Goal: Information Seeking & Learning: Learn about a topic

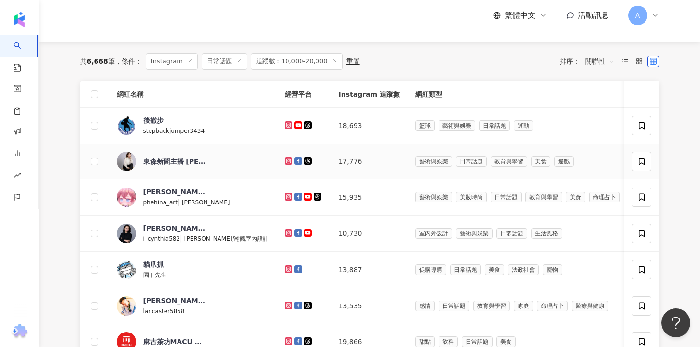
scroll to position [97, 0]
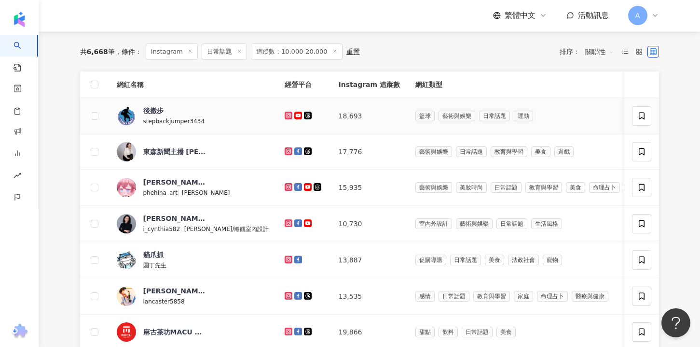
click at [286, 114] on icon at bounding box center [288, 115] width 4 height 4
click at [285, 184] on icon at bounding box center [289, 187] width 8 height 8
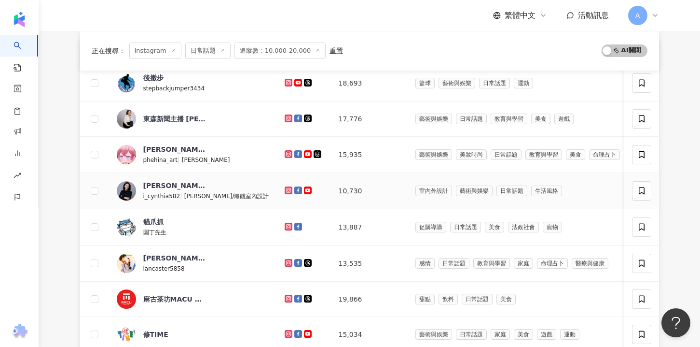
scroll to position [129, 0]
click at [288, 191] on icon at bounding box center [288, 190] width 1 height 1
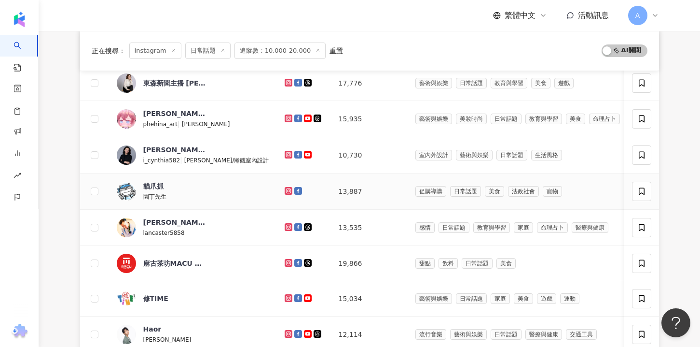
scroll to position [168, 0]
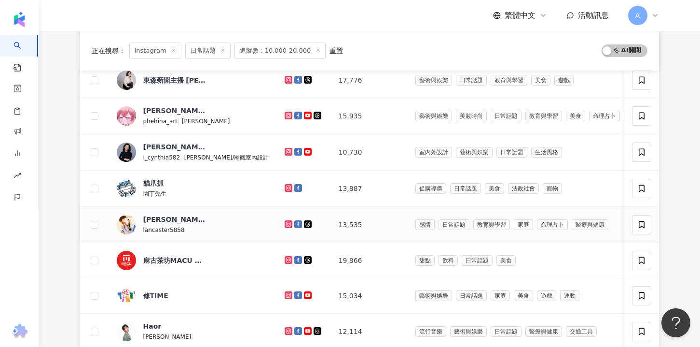
click at [285, 222] on icon at bounding box center [289, 224] width 8 height 8
click at [277, 179] on td at bounding box center [304, 188] width 54 height 36
click at [288, 188] on icon at bounding box center [288, 187] width 1 height 1
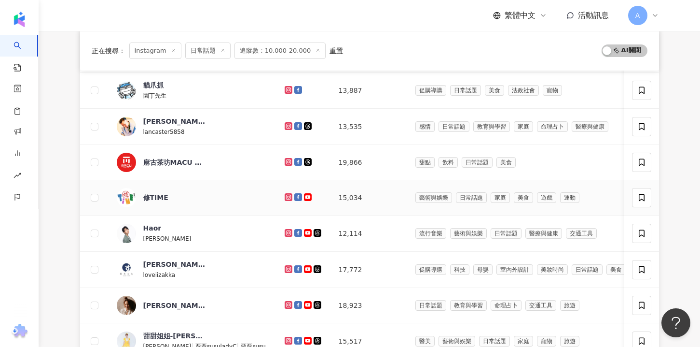
scroll to position [277, 0]
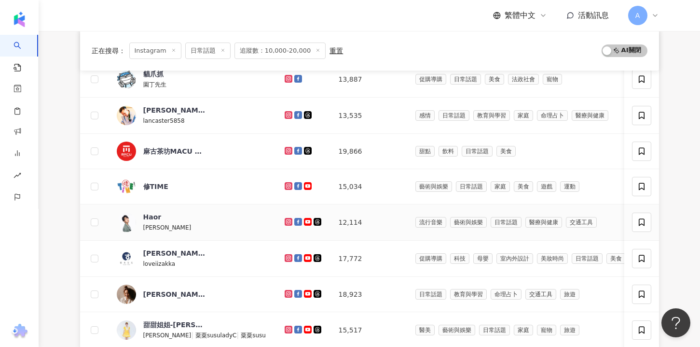
click at [285, 224] on icon at bounding box center [289, 222] width 8 height 8
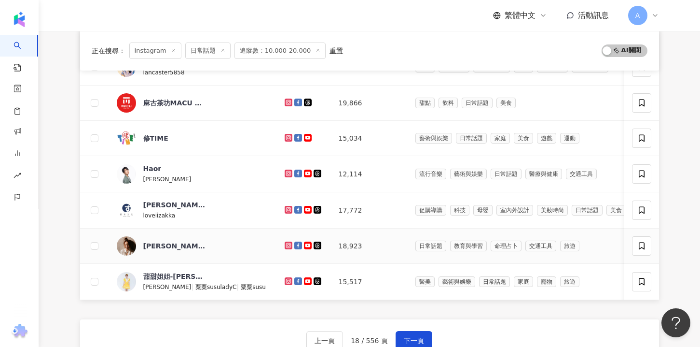
click at [288, 244] on icon at bounding box center [288, 244] width 1 height 1
click at [286, 279] on icon at bounding box center [289, 281] width 6 height 6
click at [285, 212] on icon at bounding box center [289, 210] width 8 height 8
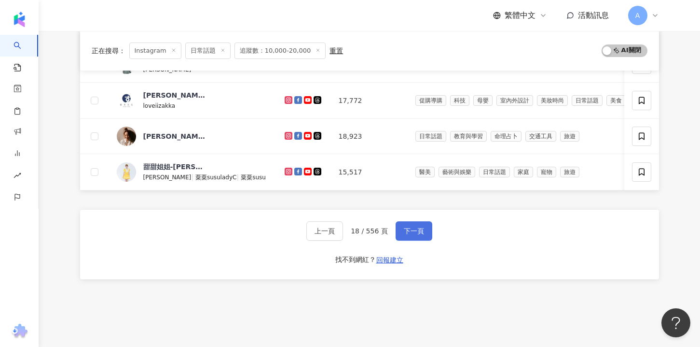
click at [421, 232] on span "下一頁" at bounding box center [414, 231] width 20 height 8
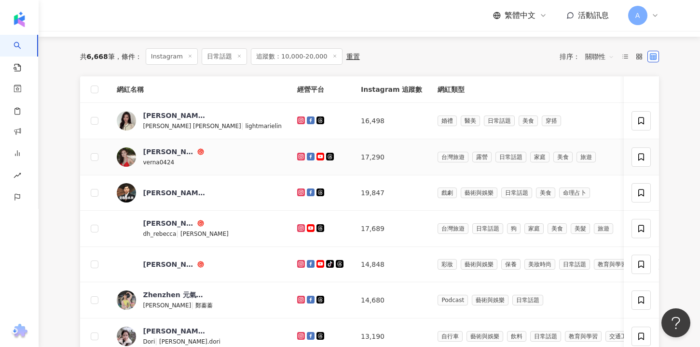
scroll to position [99, 0]
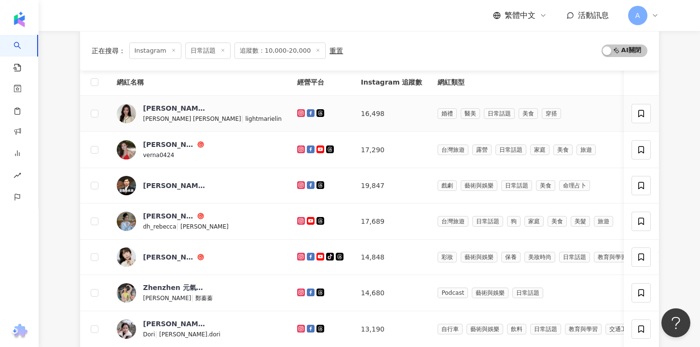
click at [300, 112] on icon at bounding box center [300, 112] width 1 height 1
click at [297, 145] on icon at bounding box center [301, 149] width 8 height 8
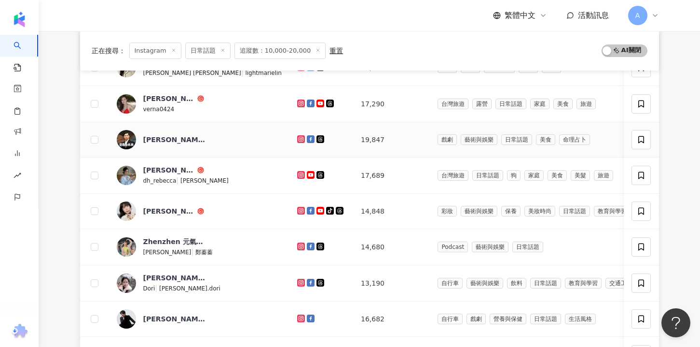
scroll to position [147, 0]
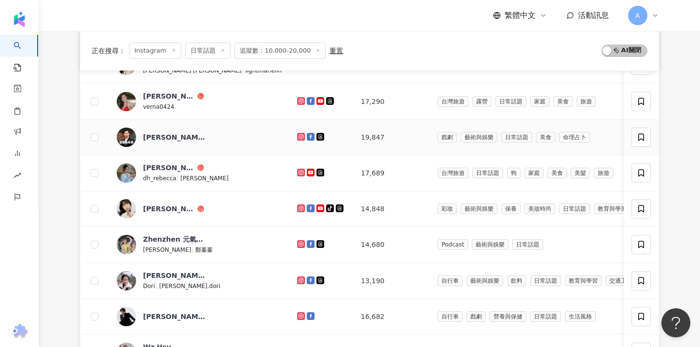
click at [297, 136] on icon at bounding box center [301, 137] width 8 height 8
click at [298, 170] on icon at bounding box center [301, 172] width 6 height 6
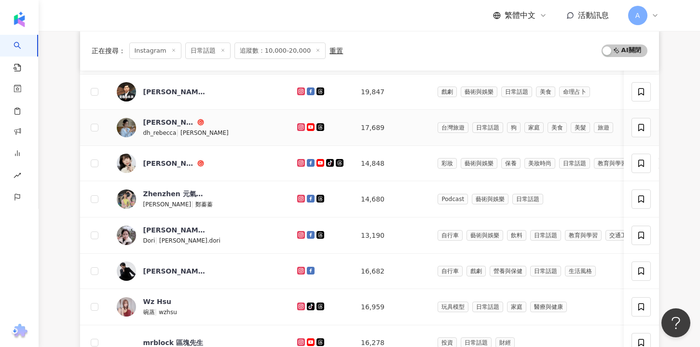
scroll to position [192, 0]
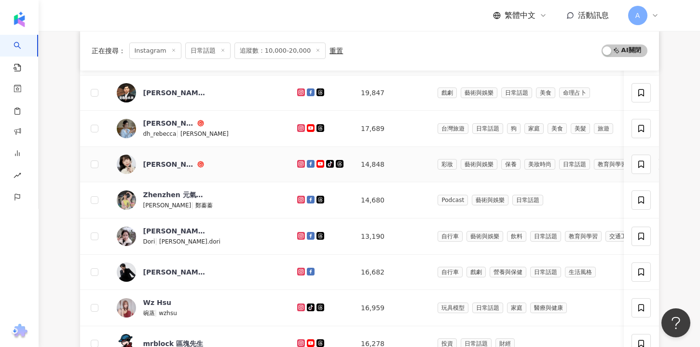
click at [299, 163] on icon at bounding box center [301, 163] width 4 height 4
click at [299, 200] on icon at bounding box center [301, 199] width 4 height 4
click at [298, 234] on icon at bounding box center [301, 236] width 6 height 6
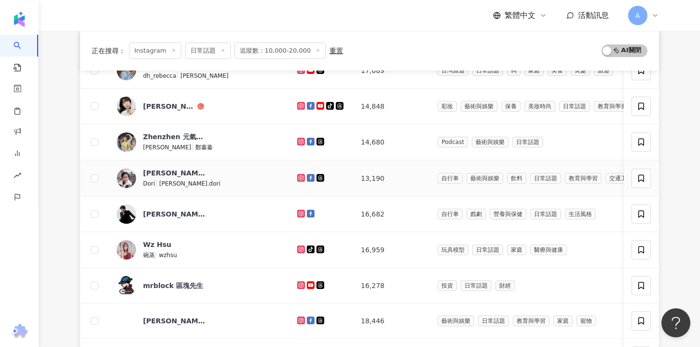
scroll to position [264, 0]
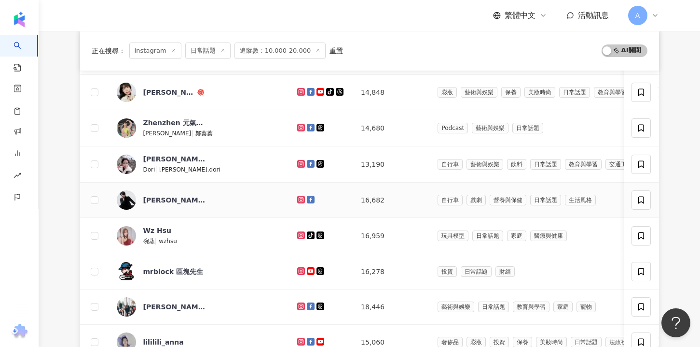
click at [298, 199] on icon at bounding box center [301, 199] width 6 height 6
click at [297, 234] on g at bounding box center [301, 235] width 8 height 8
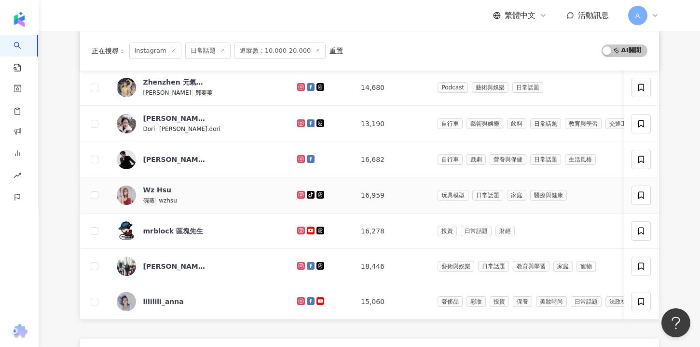
scroll to position [314, 0]
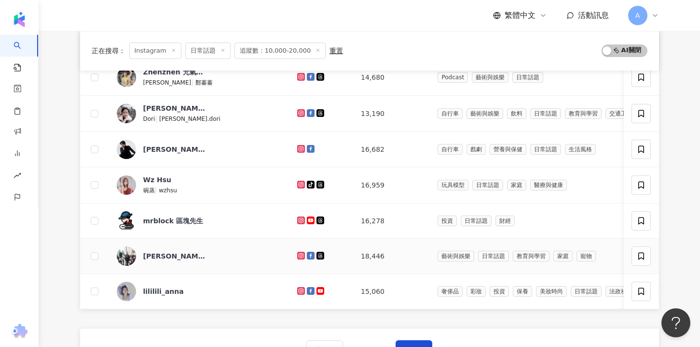
click at [298, 253] on icon at bounding box center [301, 255] width 6 height 6
click at [297, 288] on icon at bounding box center [301, 291] width 8 height 8
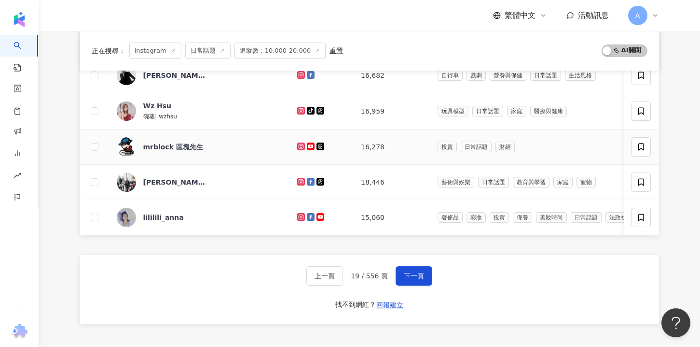
scroll to position [397, 0]
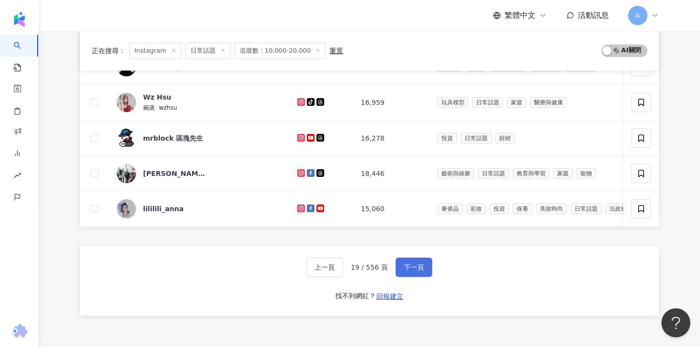
click at [409, 265] on span "下一頁" at bounding box center [414, 267] width 20 height 8
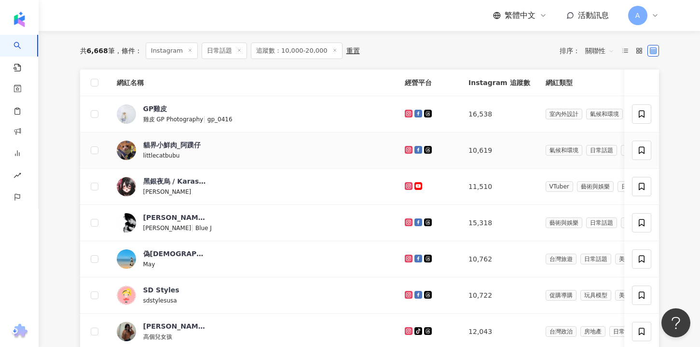
scroll to position [27, 0]
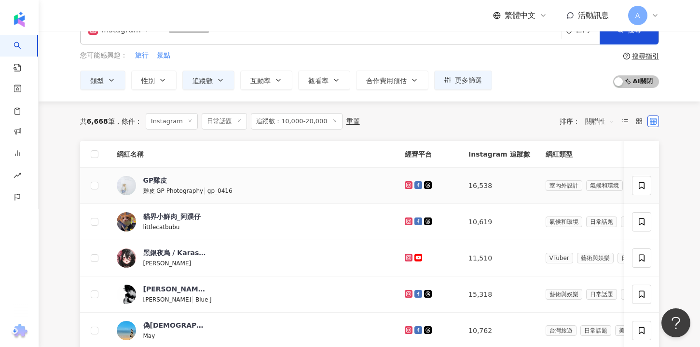
click at [407, 183] on icon at bounding box center [409, 184] width 4 height 4
click at [406, 219] on icon at bounding box center [409, 221] width 6 height 6
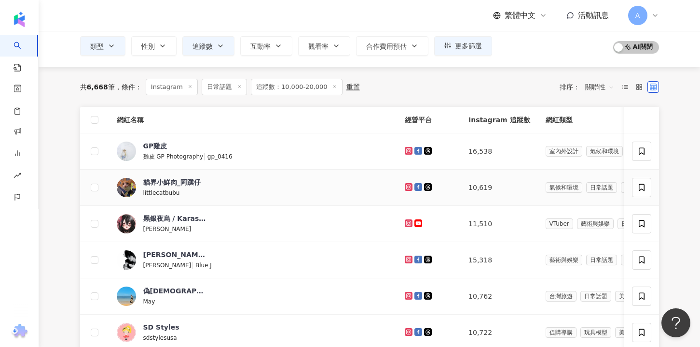
scroll to position [69, 0]
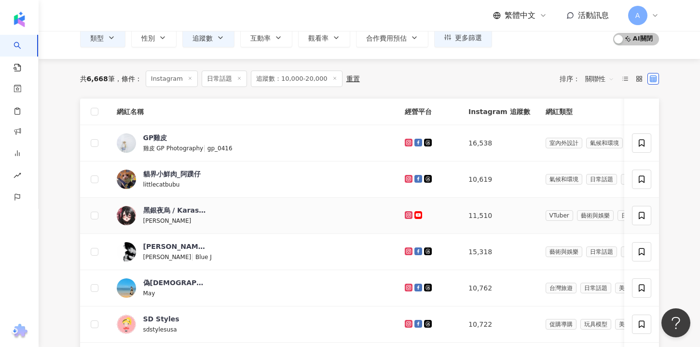
click at [408, 214] on icon at bounding box center [408, 214] width 1 height 1
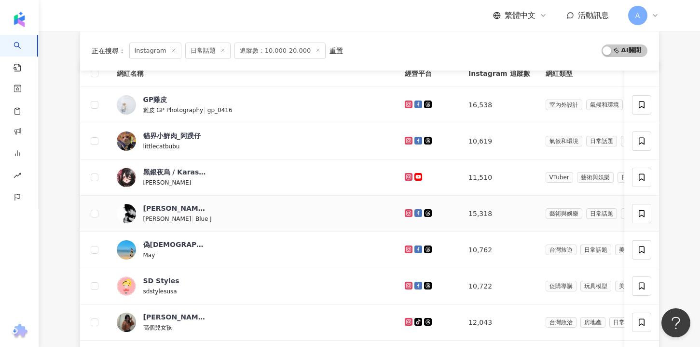
scroll to position [108, 0]
click at [406, 211] on icon at bounding box center [409, 212] width 6 height 6
click at [407, 248] on icon at bounding box center [409, 248] width 4 height 4
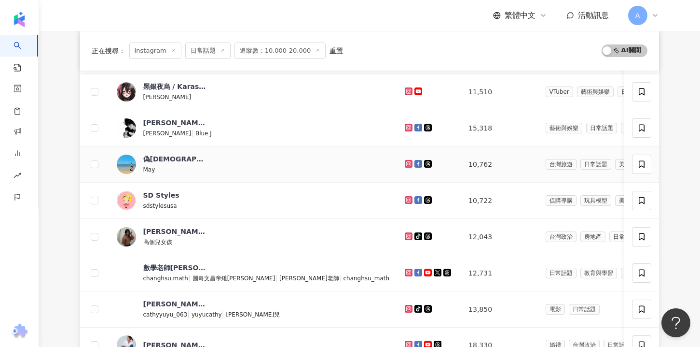
scroll to position [193, 0]
click at [405, 197] on icon at bounding box center [409, 200] width 8 height 8
click at [407, 235] on icon at bounding box center [409, 236] width 4 height 4
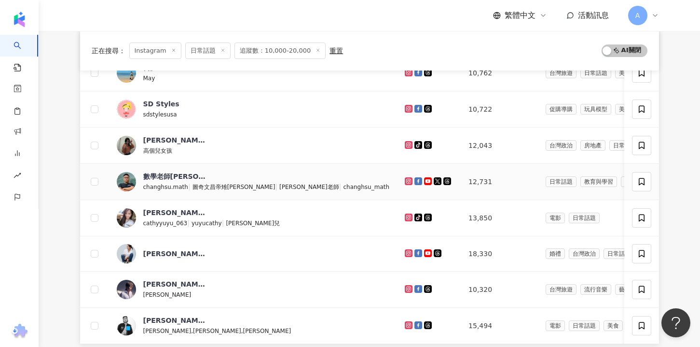
scroll to position [298, 0]
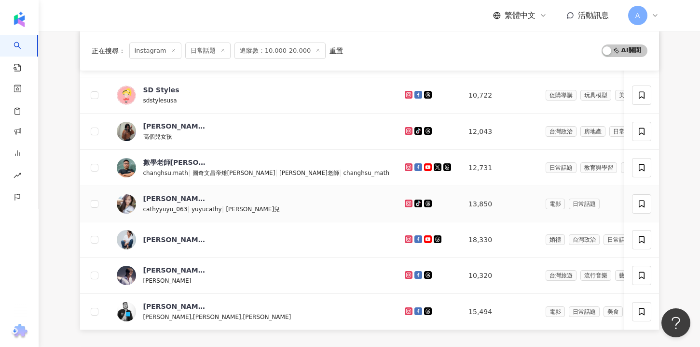
click at [405, 199] on icon at bounding box center [409, 203] width 8 height 8
click at [406, 237] on icon at bounding box center [409, 239] width 6 height 6
click at [407, 273] on icon at bounding box center [409, 274] width 4 height 4
click at [406, 308] on icon at bounding box center [409, 311] width 6 height 6
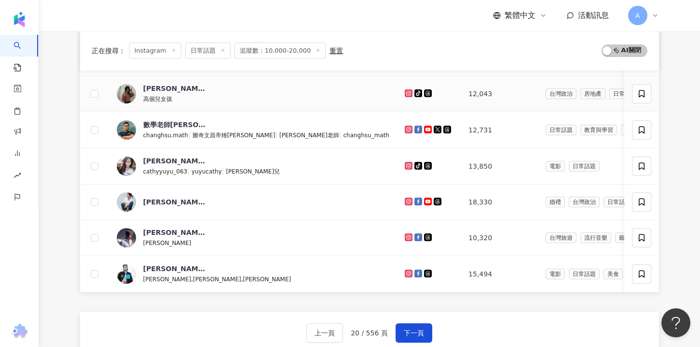
scroll to position [336, 0]
